Goal: Information Seeking & Learning: Learn about a topic

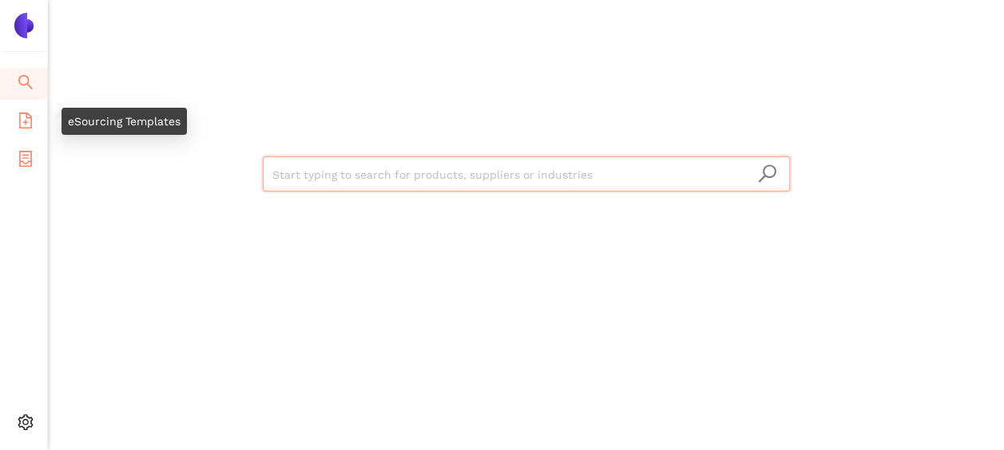
drag, startPoint x: 24, startPoint y: 115, endPoint x: 27, endPoint y: 157, distance: 42.4
click at [24, 115] on icon "file-add" at bounding box center [26, 121] width 16 height 16
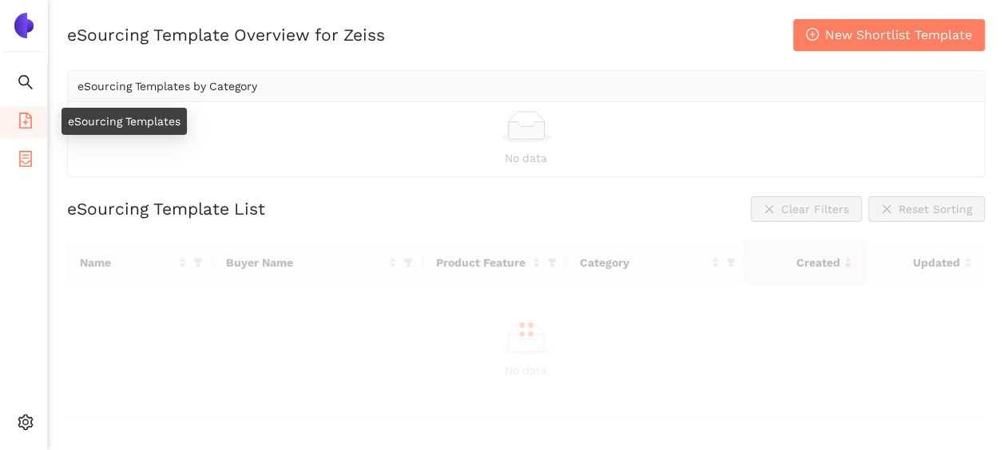
click at [27, 157] on icon "container" at bounding box center [25, 159] width 13 height 16
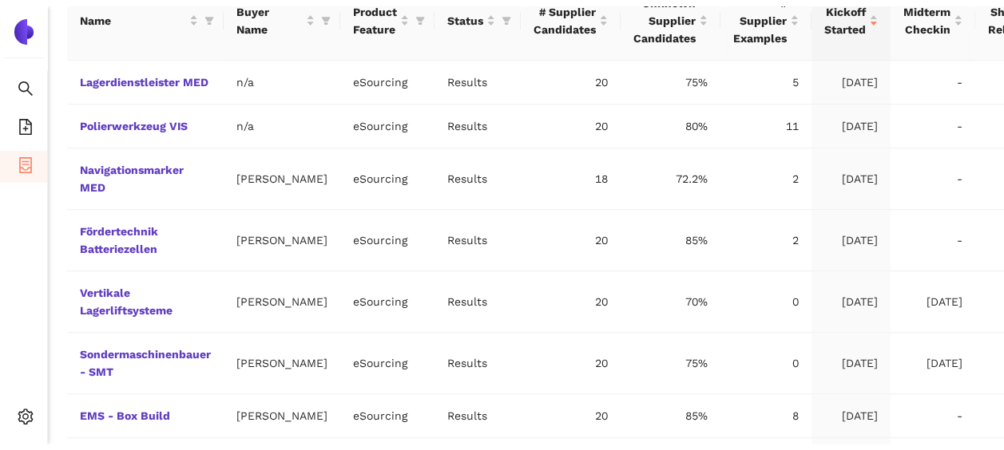
scroll to position [676, 0]
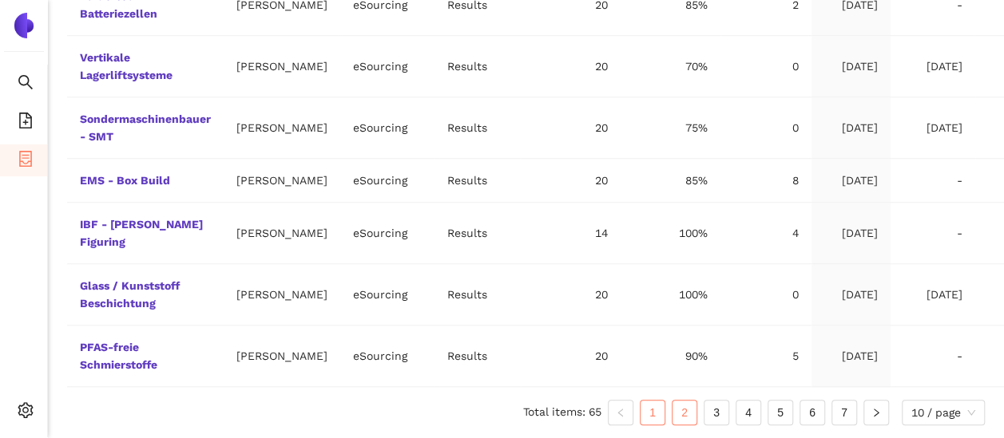
click at [678, 413] on link "2" at bounding box center [684, 413] width 24 height 24
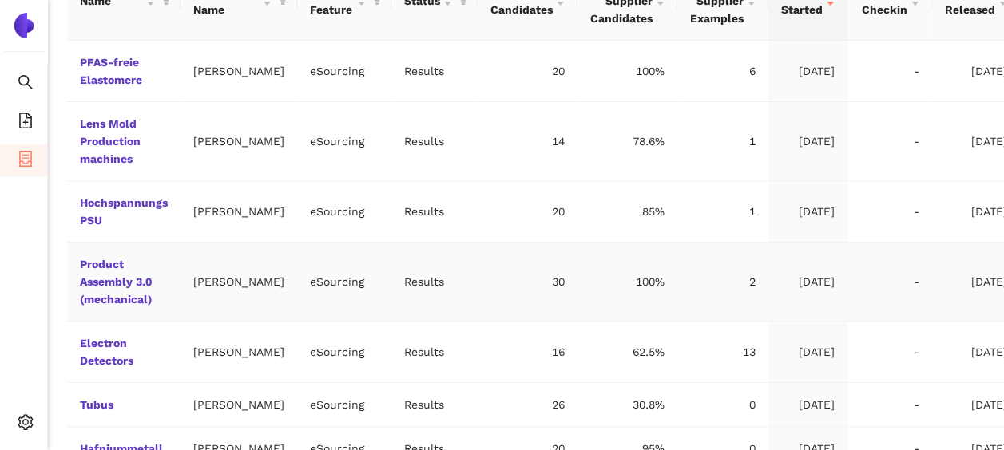
scroll to position [351, 0]
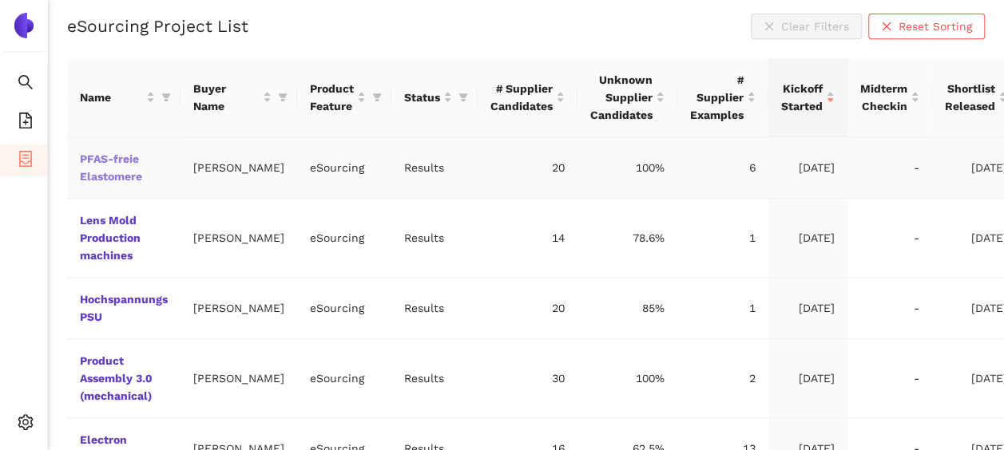
click at [0, 0] on link "PFAS-freie Elastomere" at bounding box center [0, 0] width 0 height 0
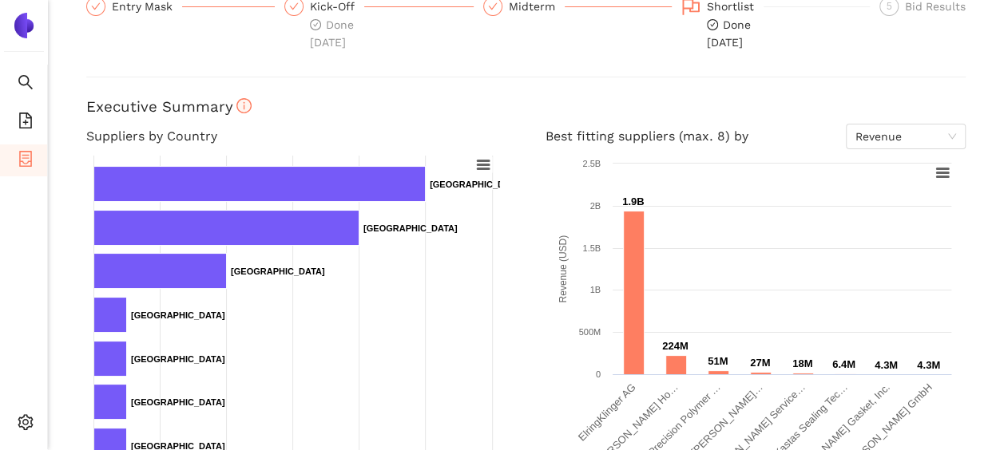
scroll to position [586, 0]
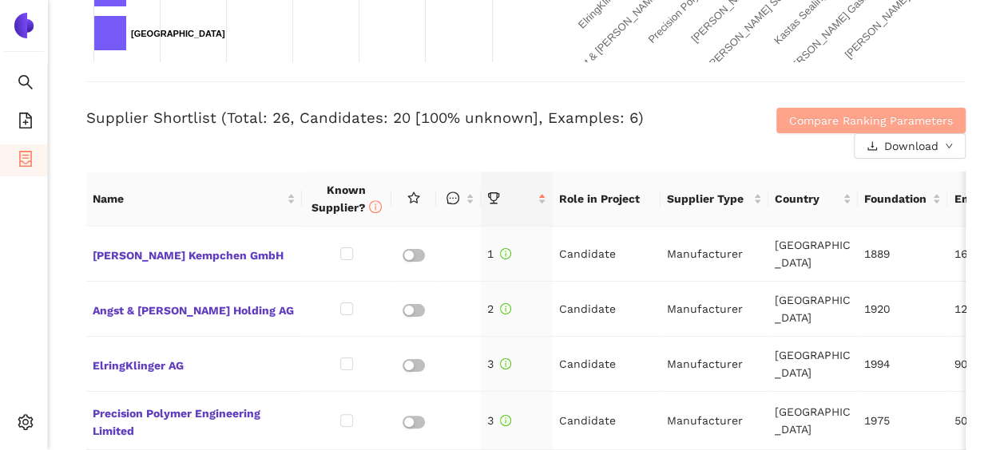
click at [879, 112] on span "Compare Ranking Parameters" at bounding box center [871, 121] width 164 height 18
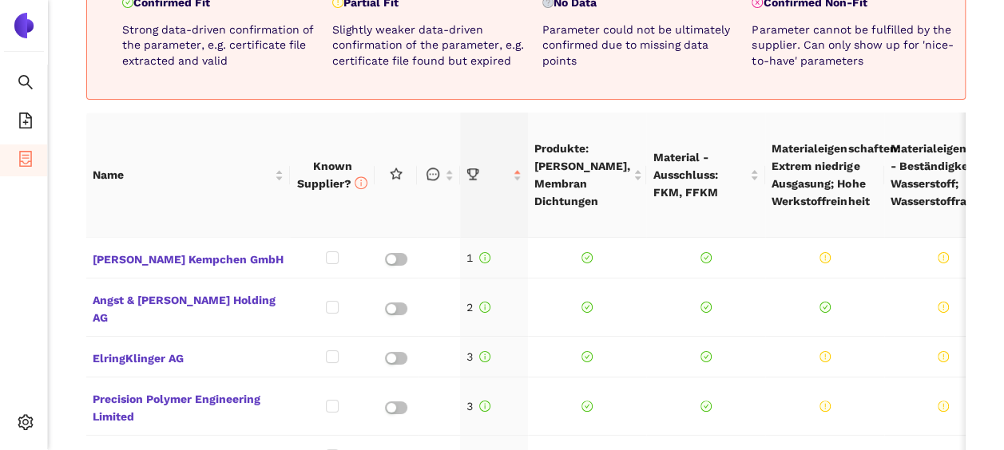
scroll to position [636, 0]
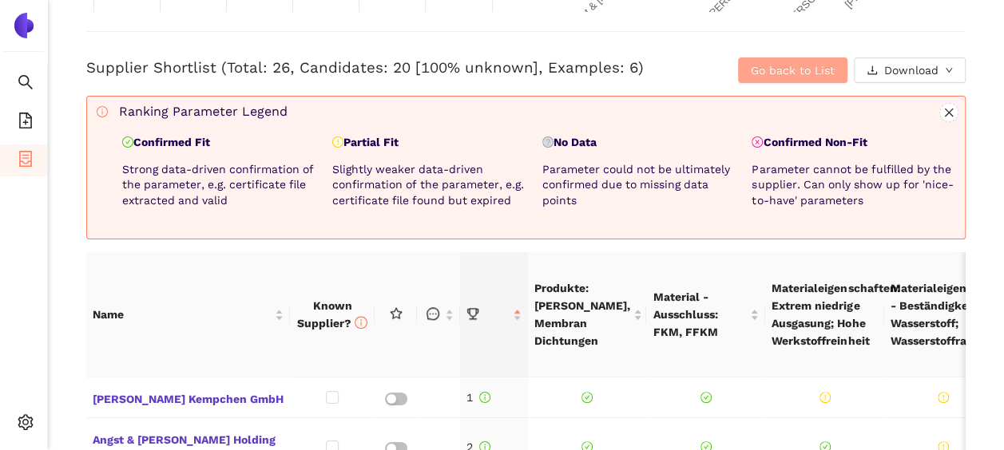
click at [775, 67] on span "Go back to List" at bounding box center [793, 70] width 84 height 18
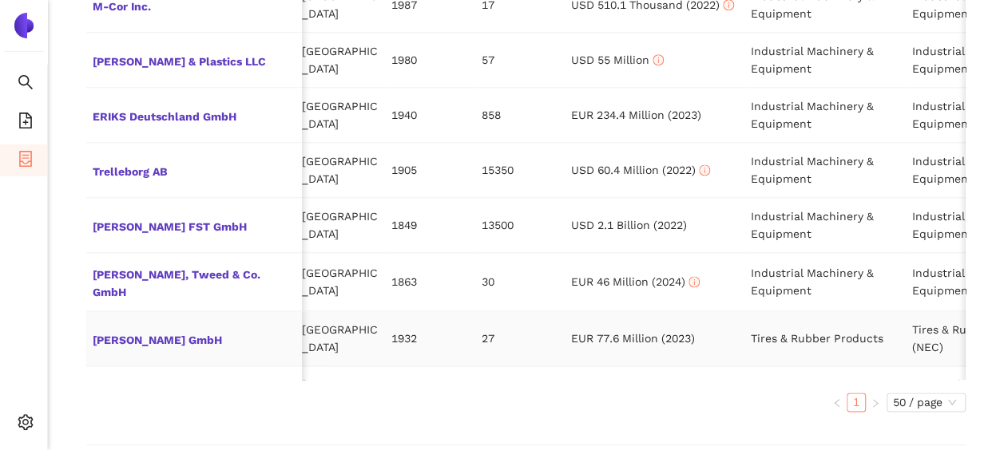
scroll to position [840, 473]
